Goal: Transaction & Acquisition: Purchase product/service

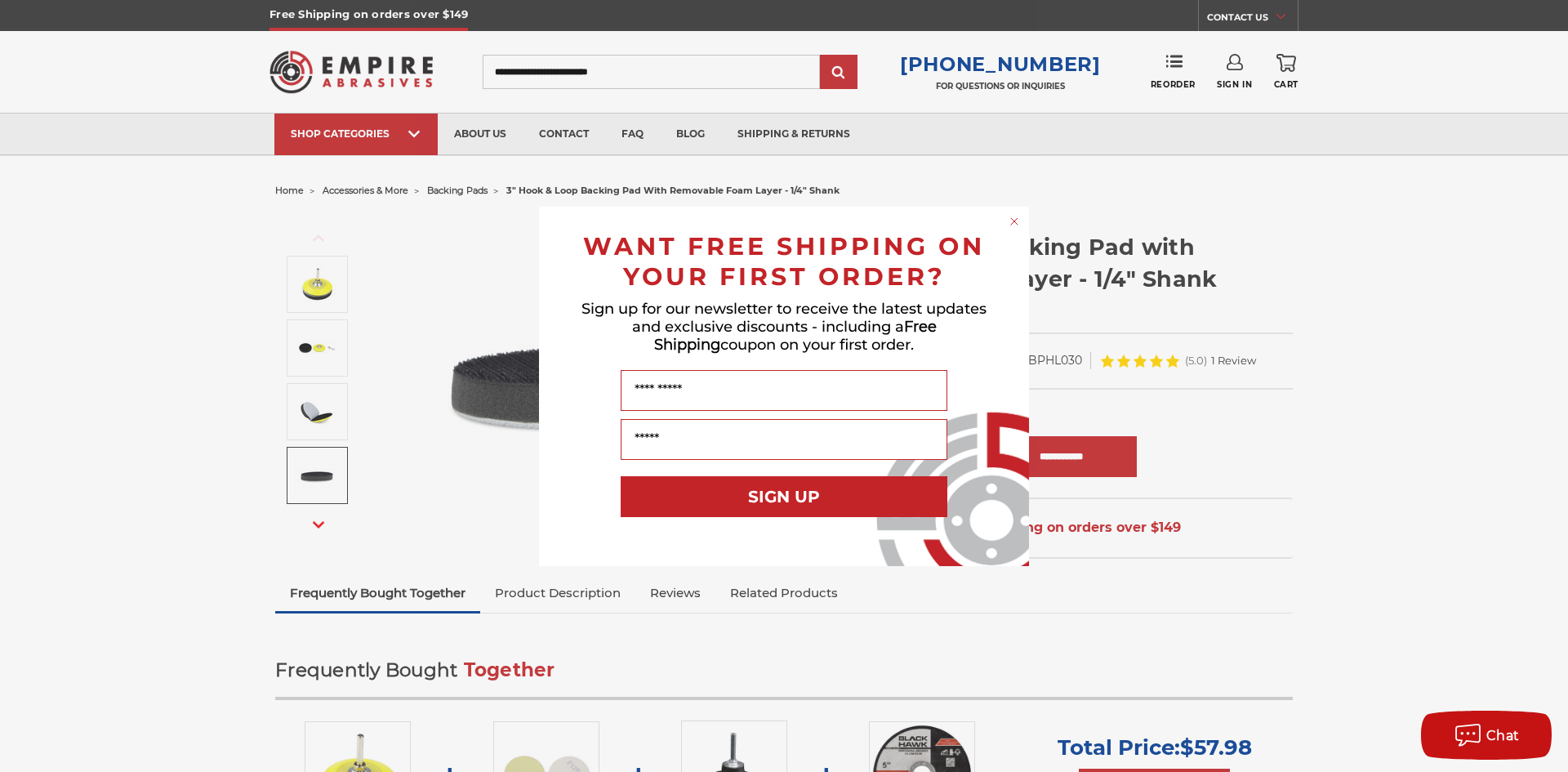
click at [1014, 215] on circle "Close dialog" at bounding box center [1014, 220] width 15 height 15
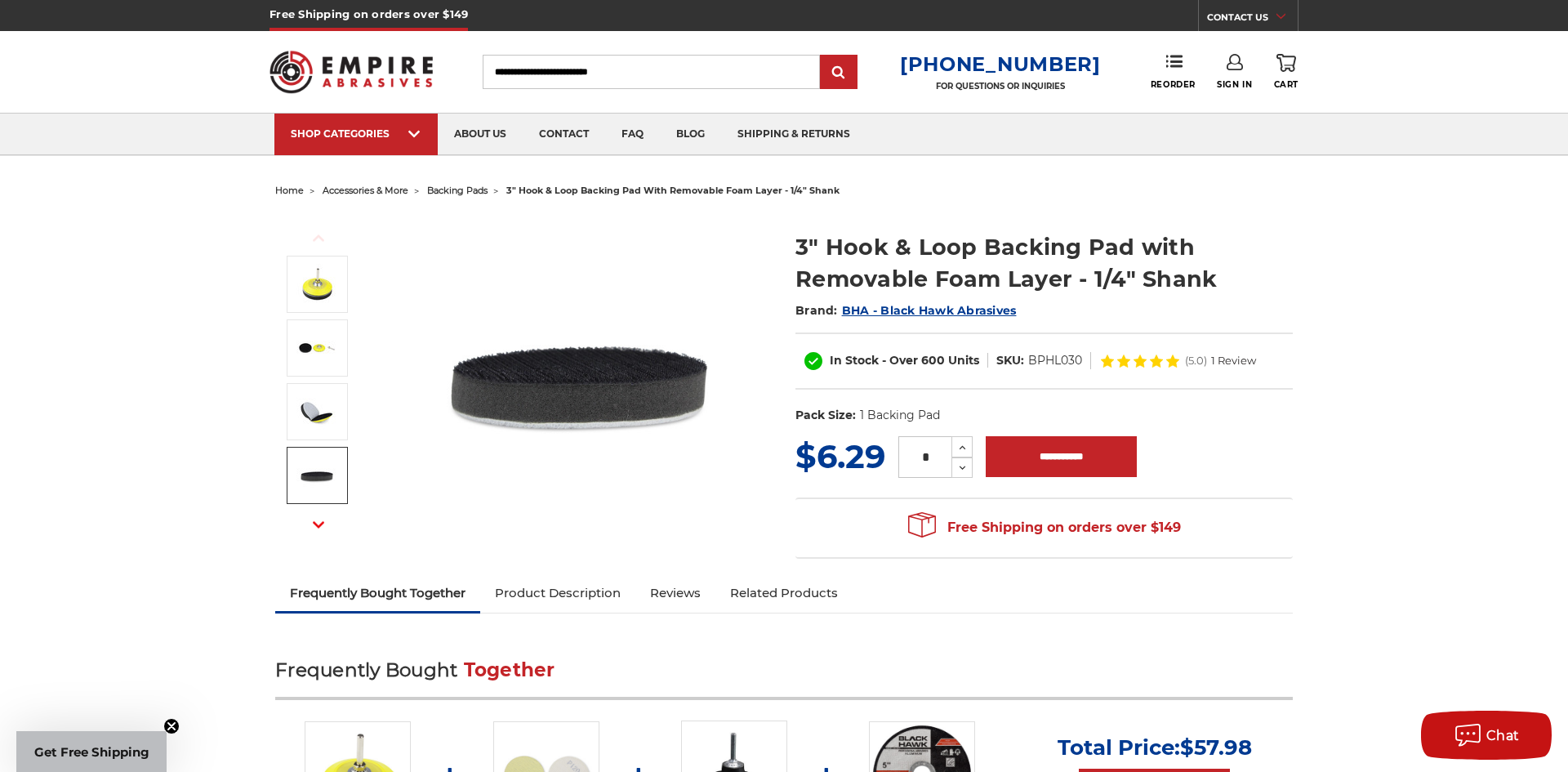
click at [315, 525] on icon "button" at bounding box center [318, 524] width 12 height 12
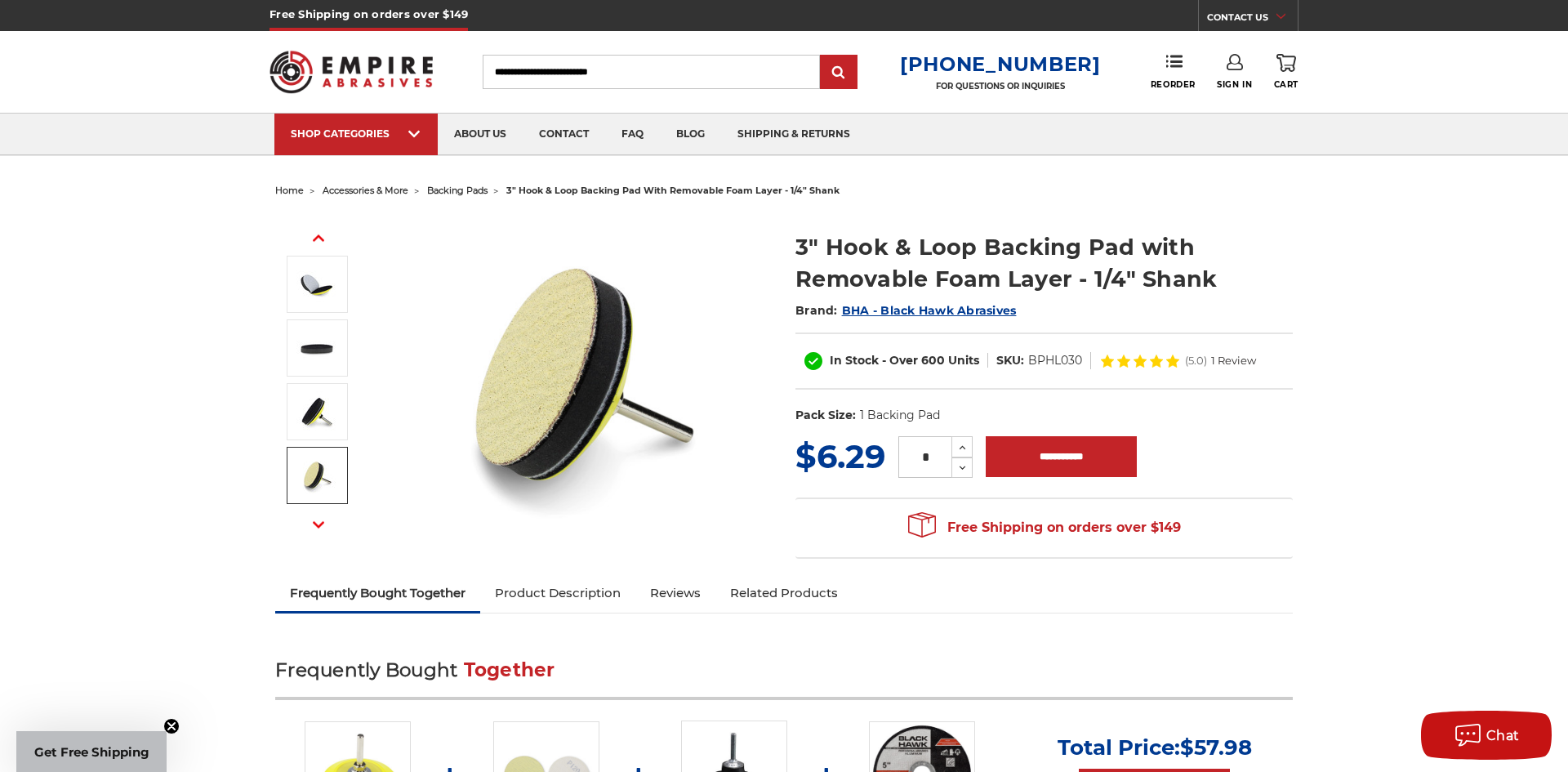
click at [319, 531] on button "Next" at bounding box center [318, 524] width 39 height 35
click at [319, 530] on button "Next" at bounding box center [318, 524] width 39 height 35
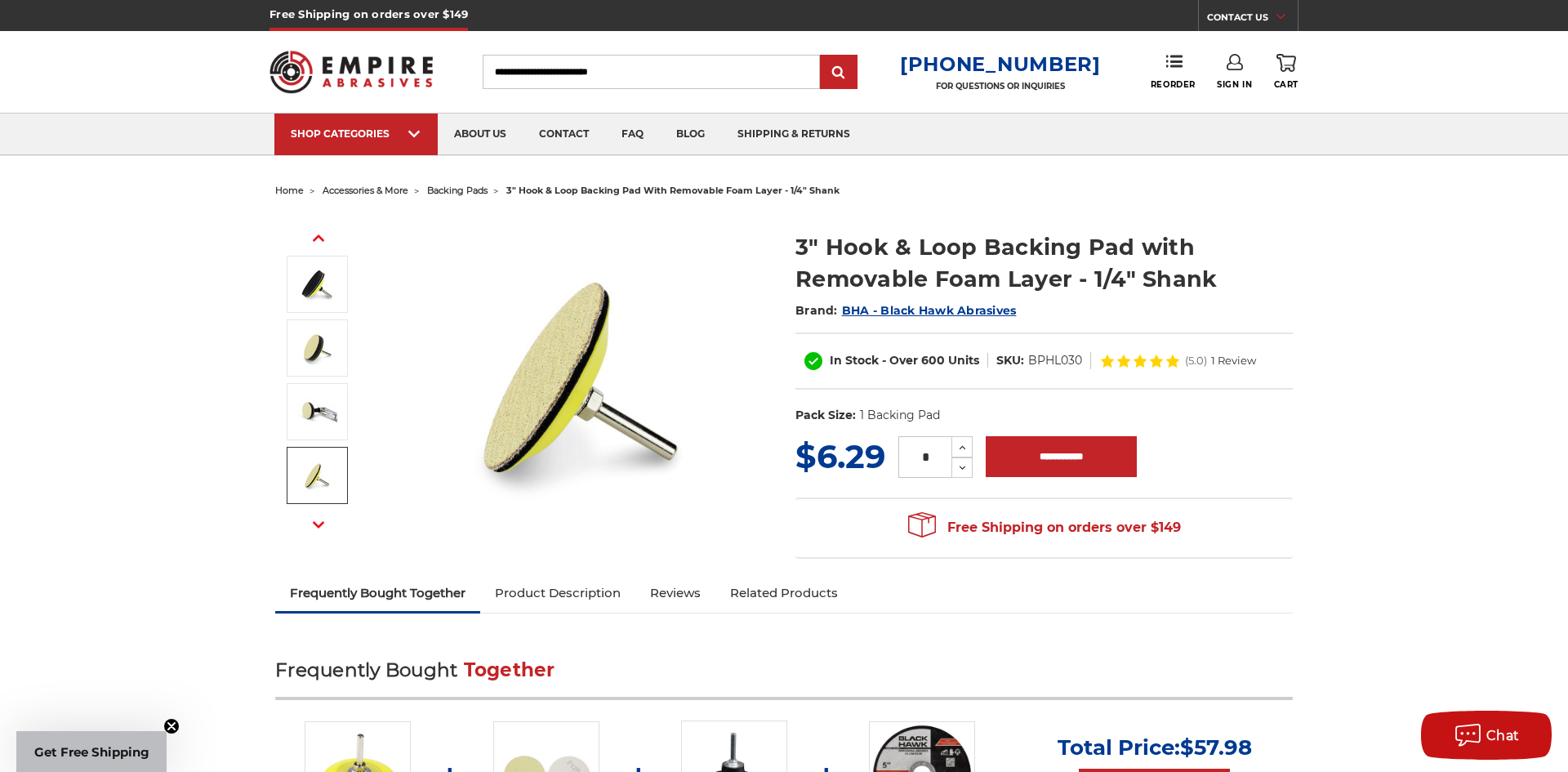
click at [318, 529] on icon "button" at bounding box center [318, 524] width 12 height 12
click at [318, 528] on icon "button" at bounding box center [318, 524] width 12 height 12
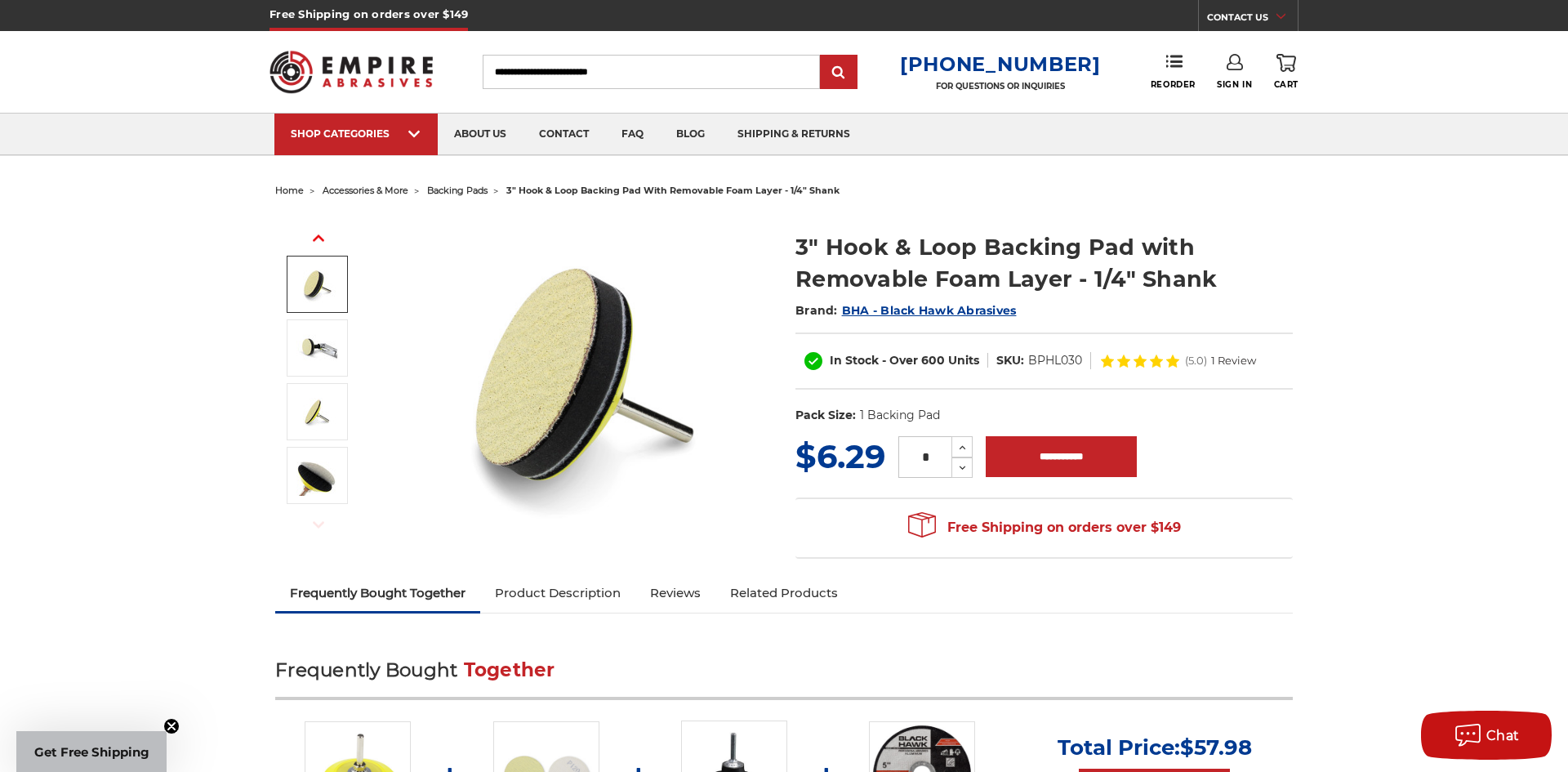
click at [313, 233] on icon "button" at bounding box center [318, 237] width 12 height 12
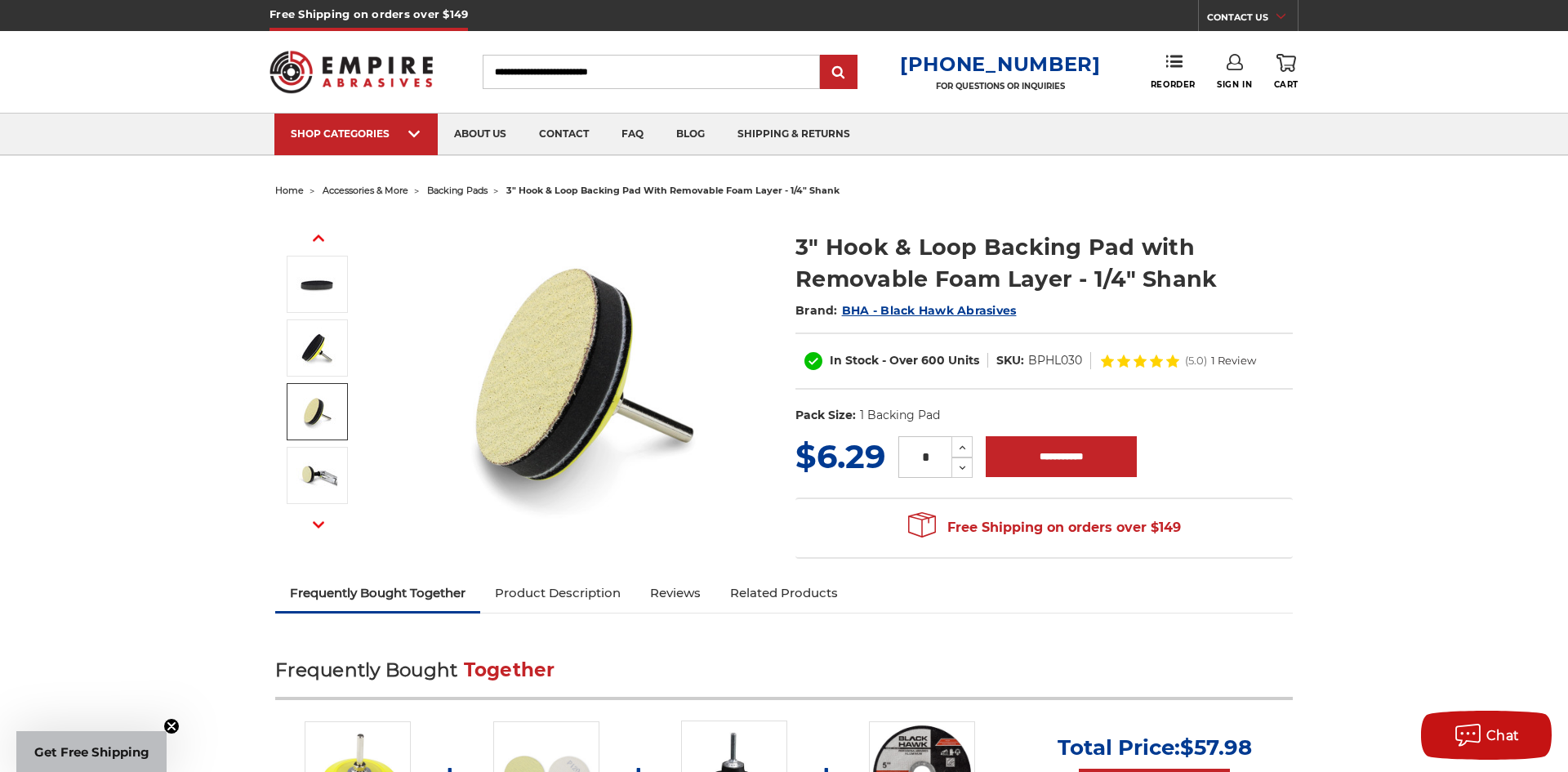
click at [313, 233] on icon "button" at bounding box center [318, 237] width 12 height 12
click at [311, 232] on button "Previous" at bounding box center [318, 237] width 39 height 35
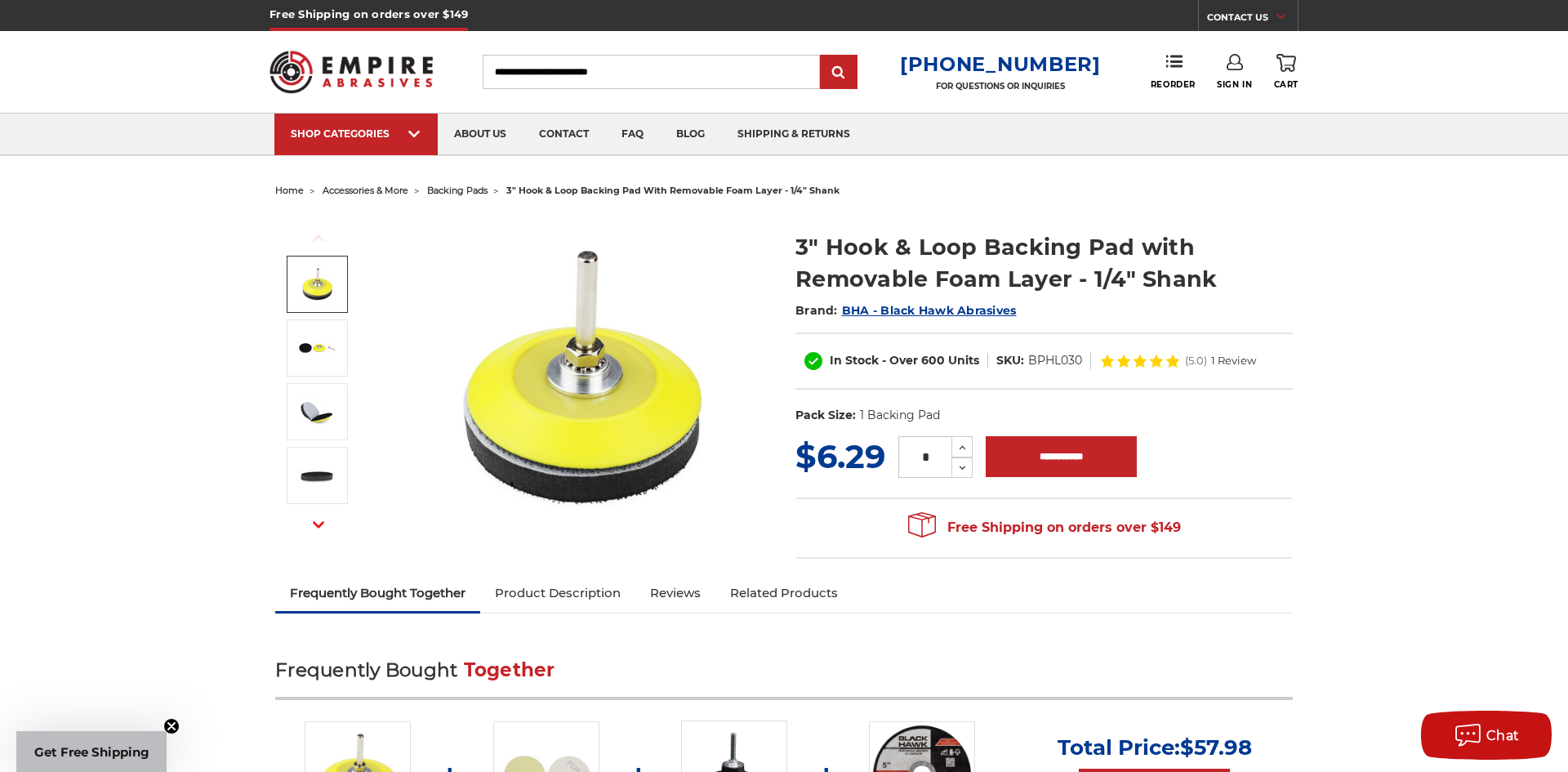
click at [326, 262] on link at bounding box center [317, 284] width 62 height 57
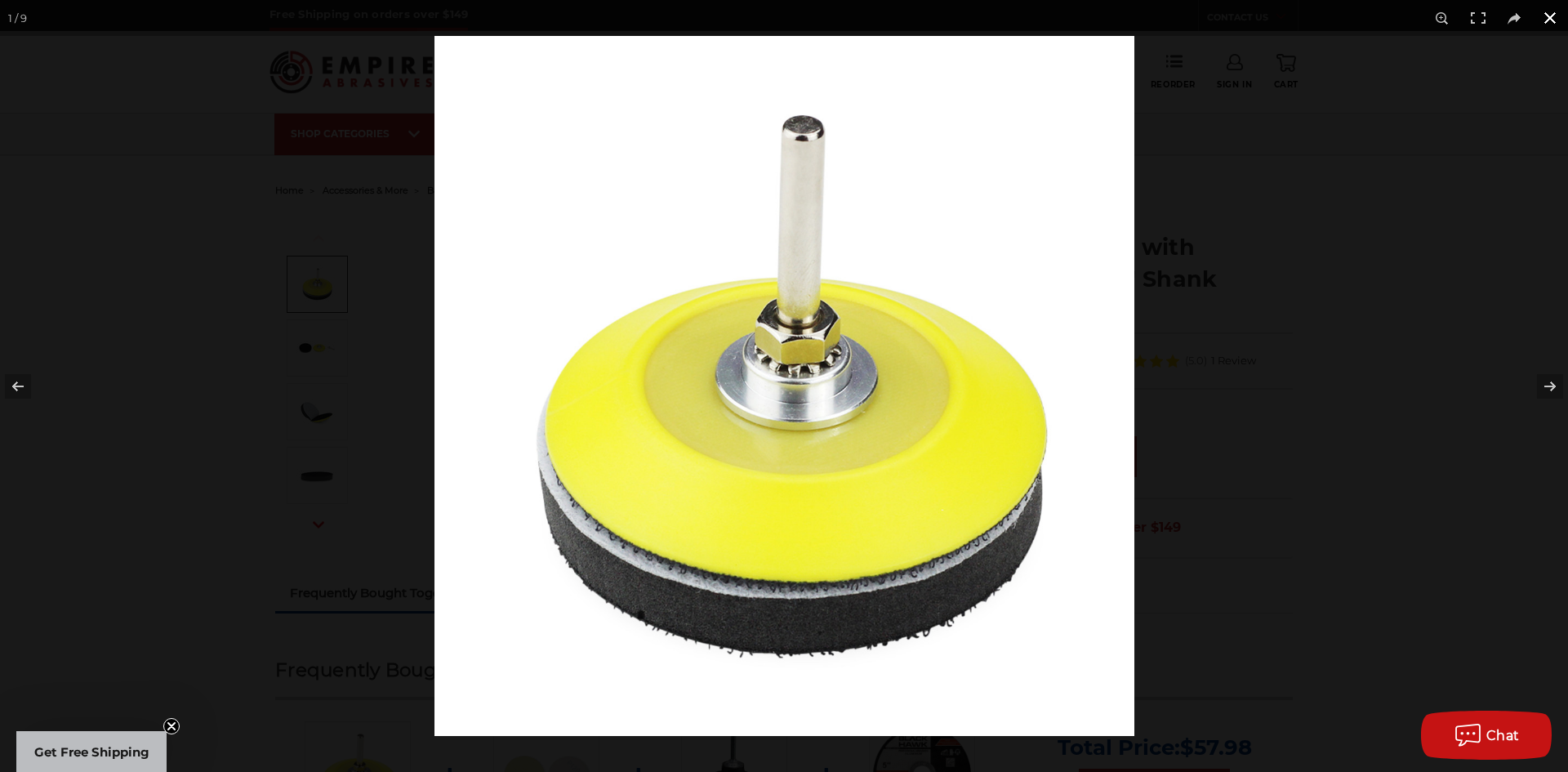
click at [1543, 17] on button at bounding box center [1550, 18] width 36 height 36
